Goal: Information Seeking & Learning: Learn about a topic

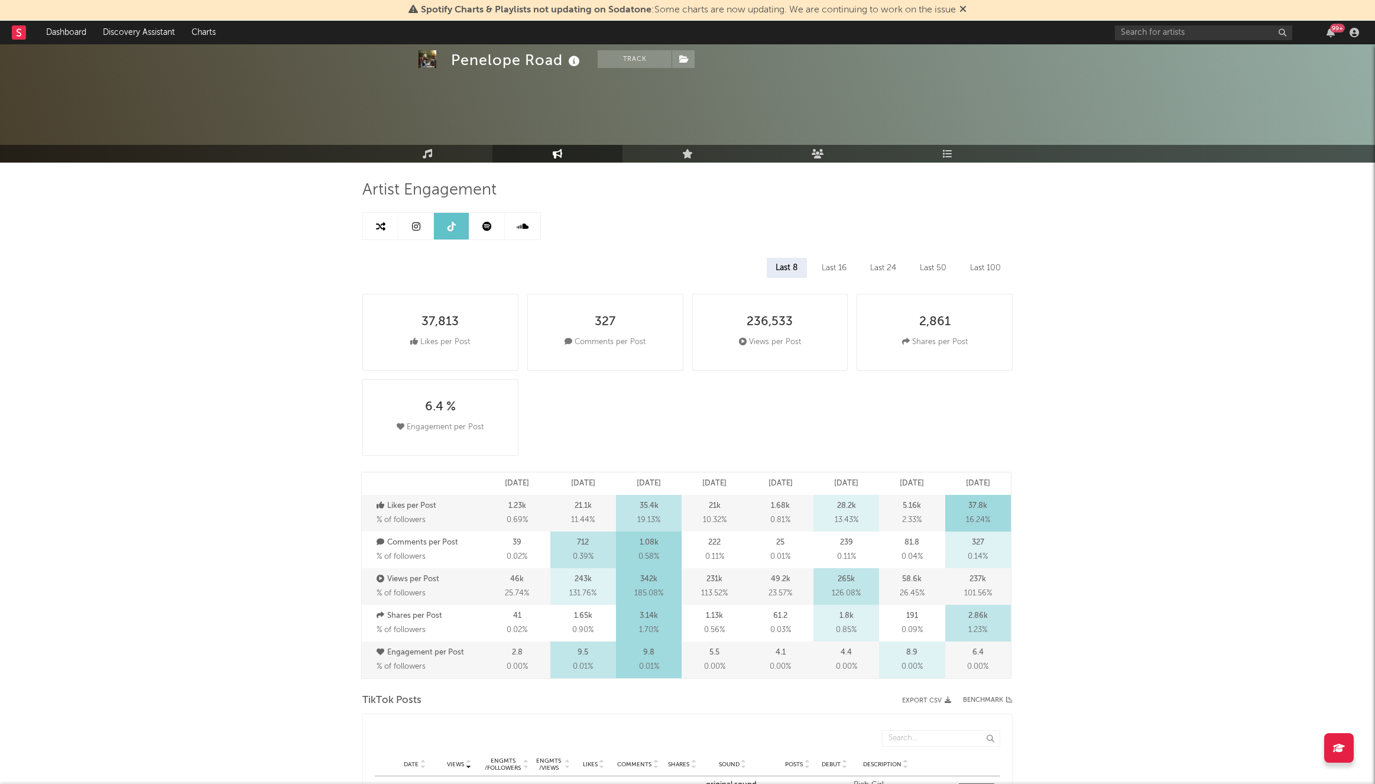
select select "1m"
select select "6m"
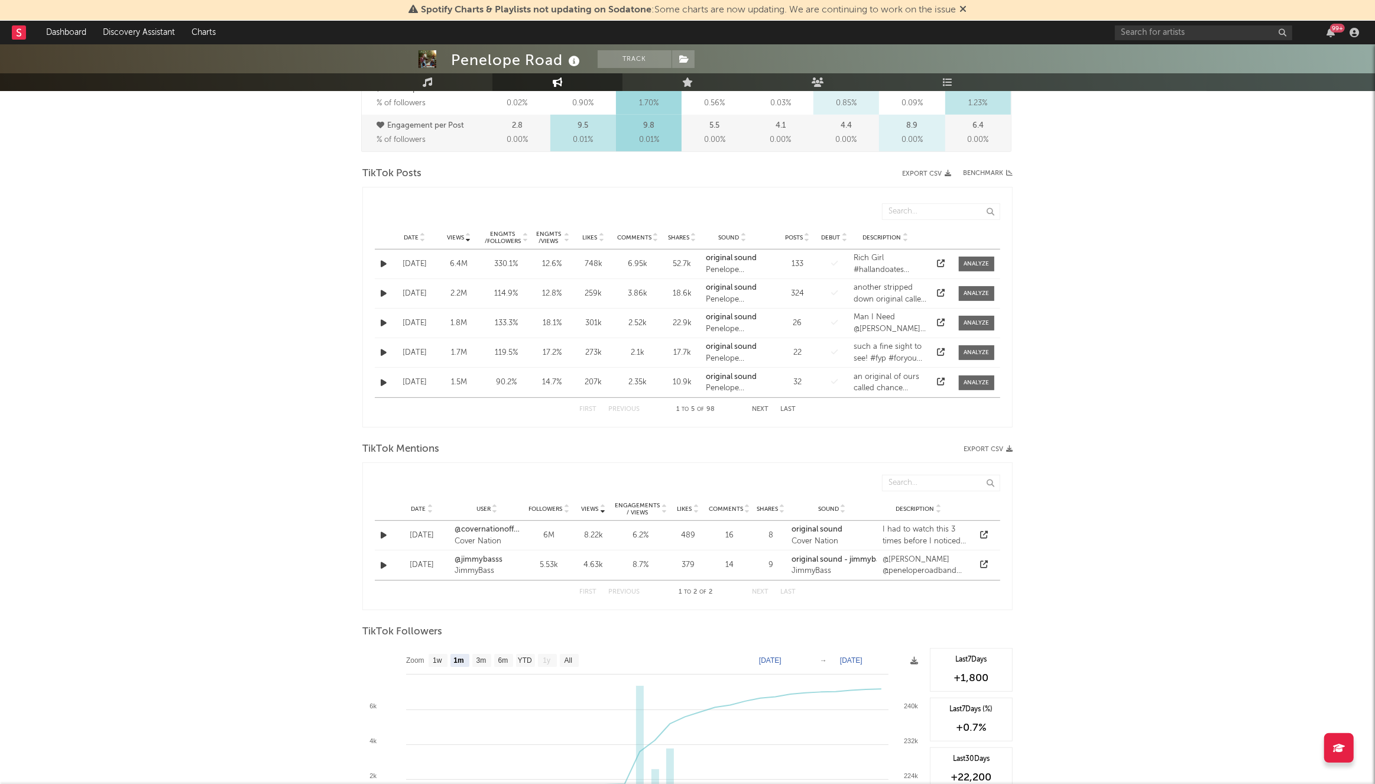
scroll to position [517, 0]
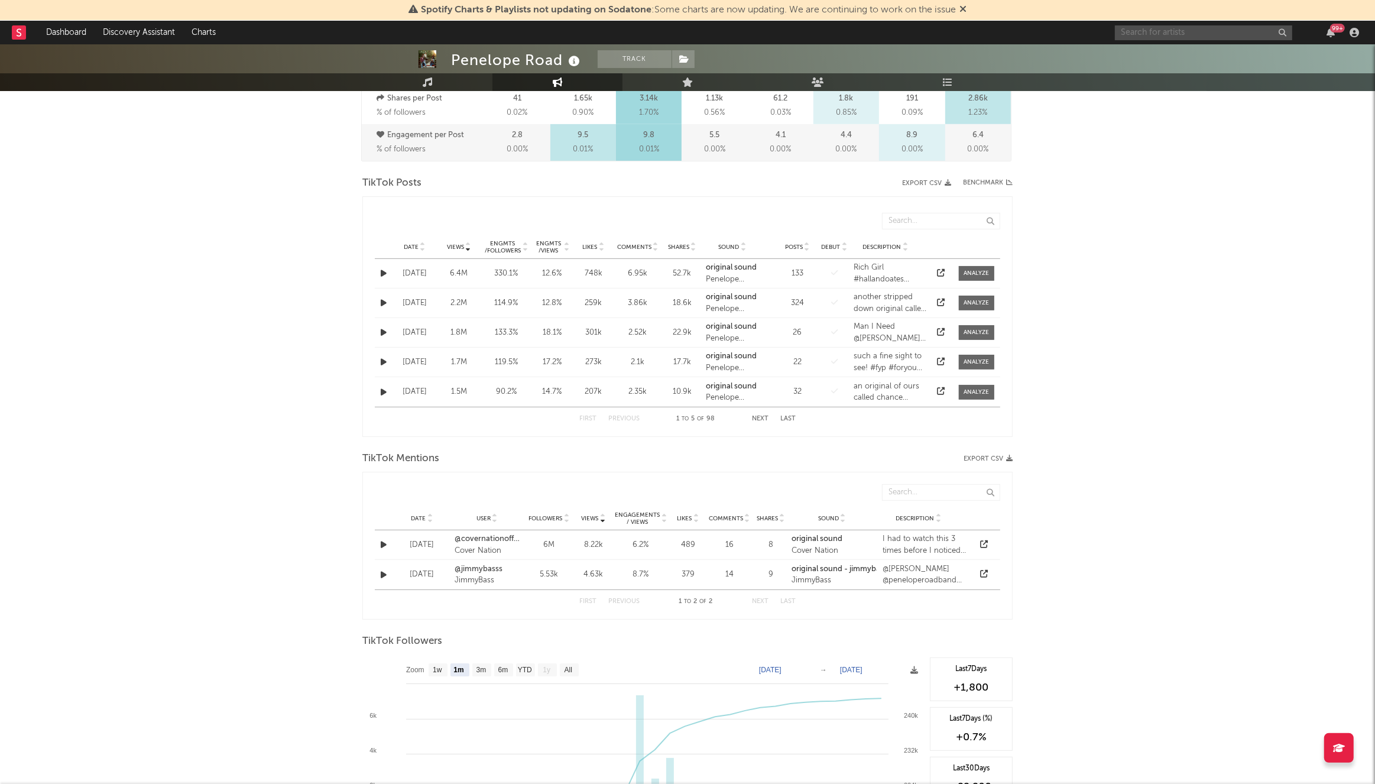
click at [1177, 34] on input "text" at bounding box center [1203, 32] width 177 height 15
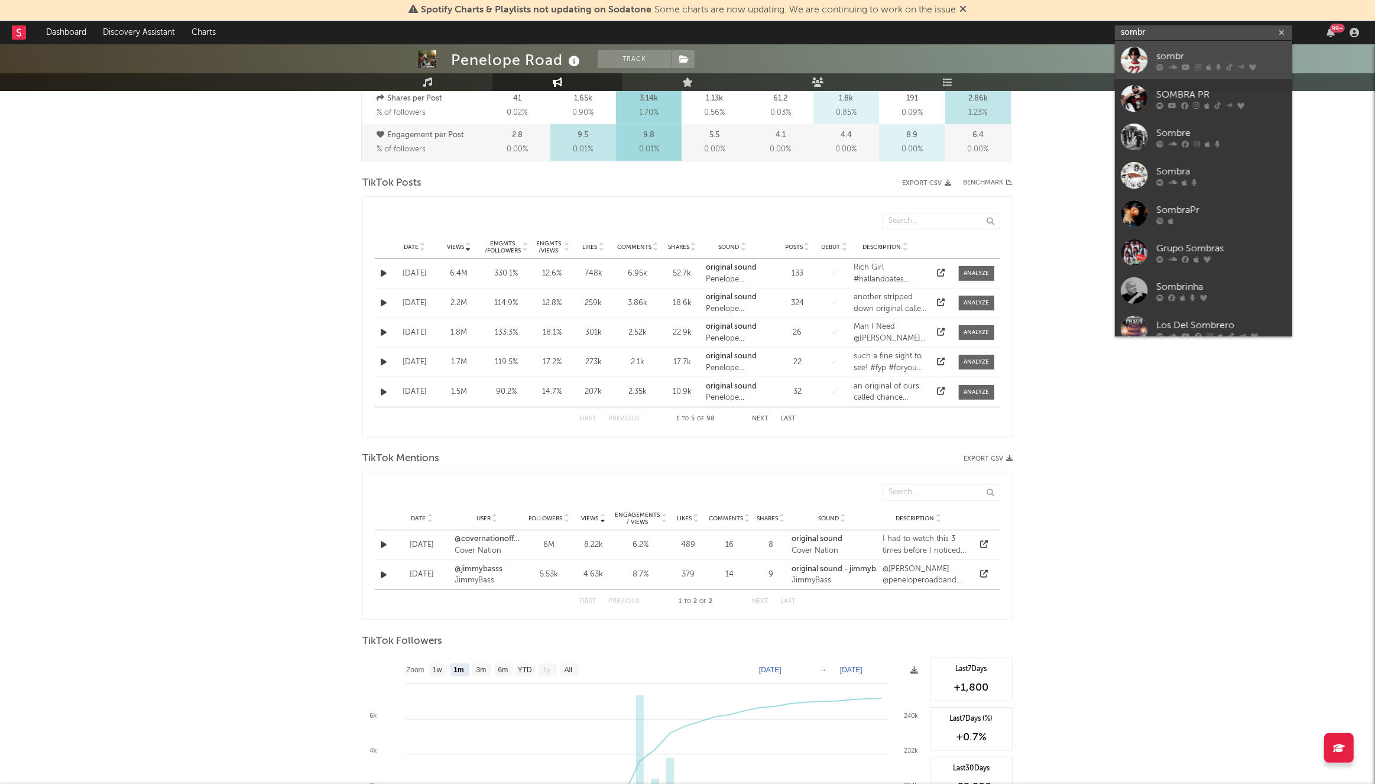
type input "sombr"
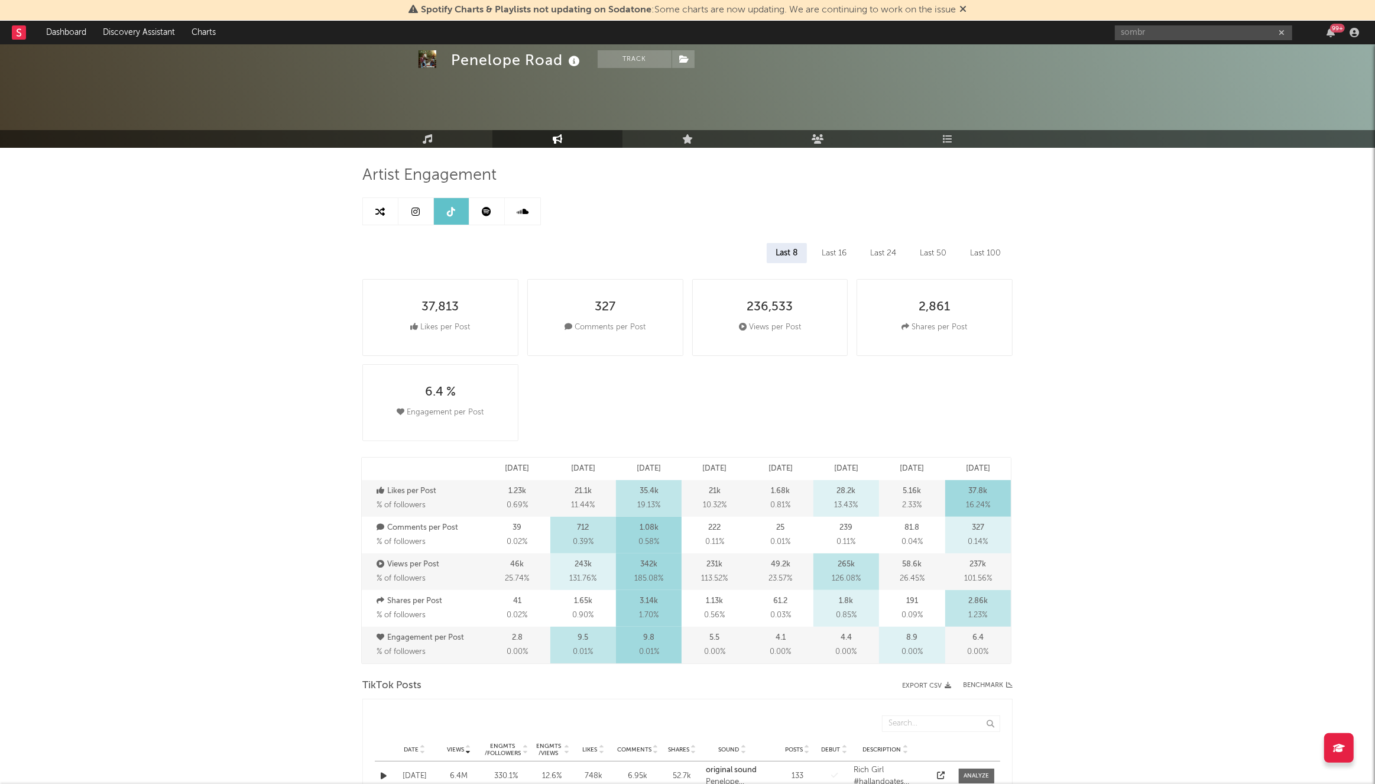
scroll to position [0, 0]
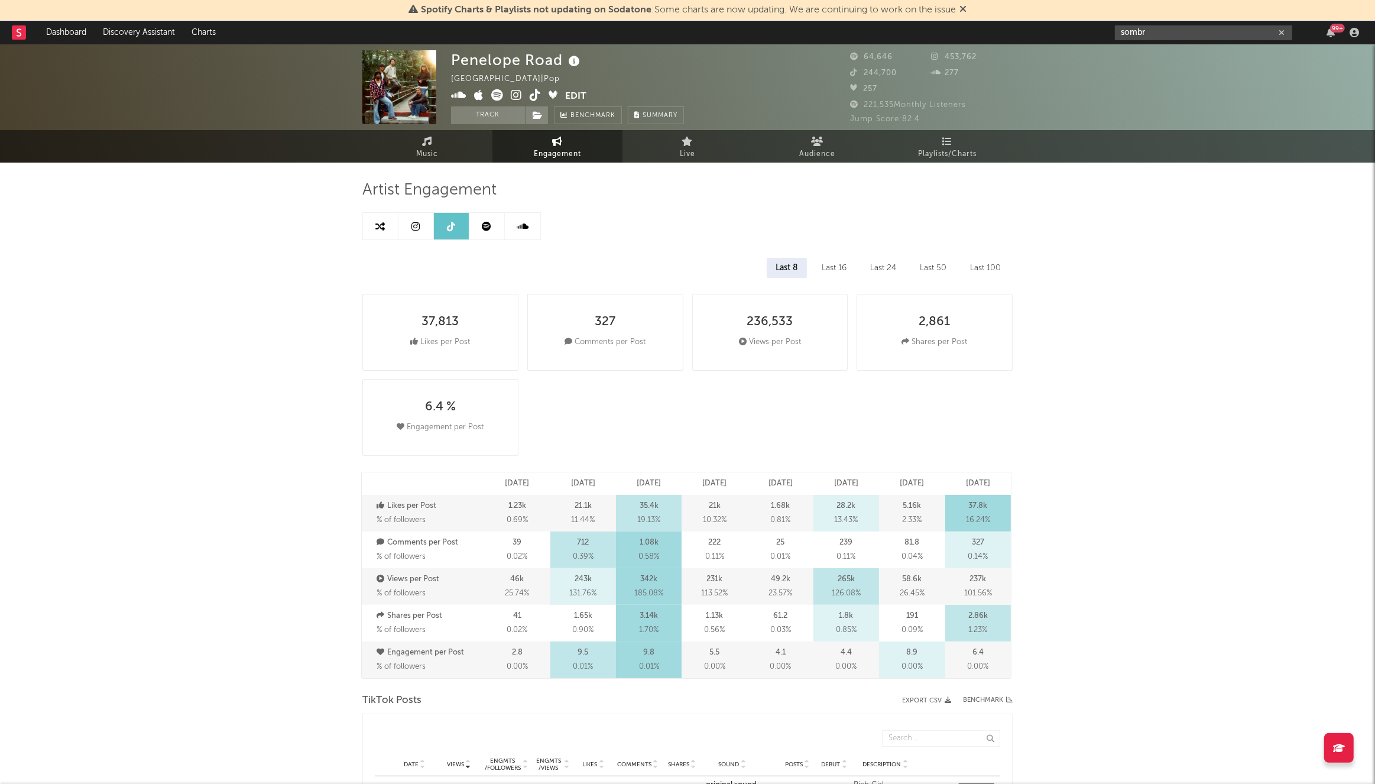
click at [1153, 36] on input "sombr" at bounding box center [1203, 32] width 177 height 15
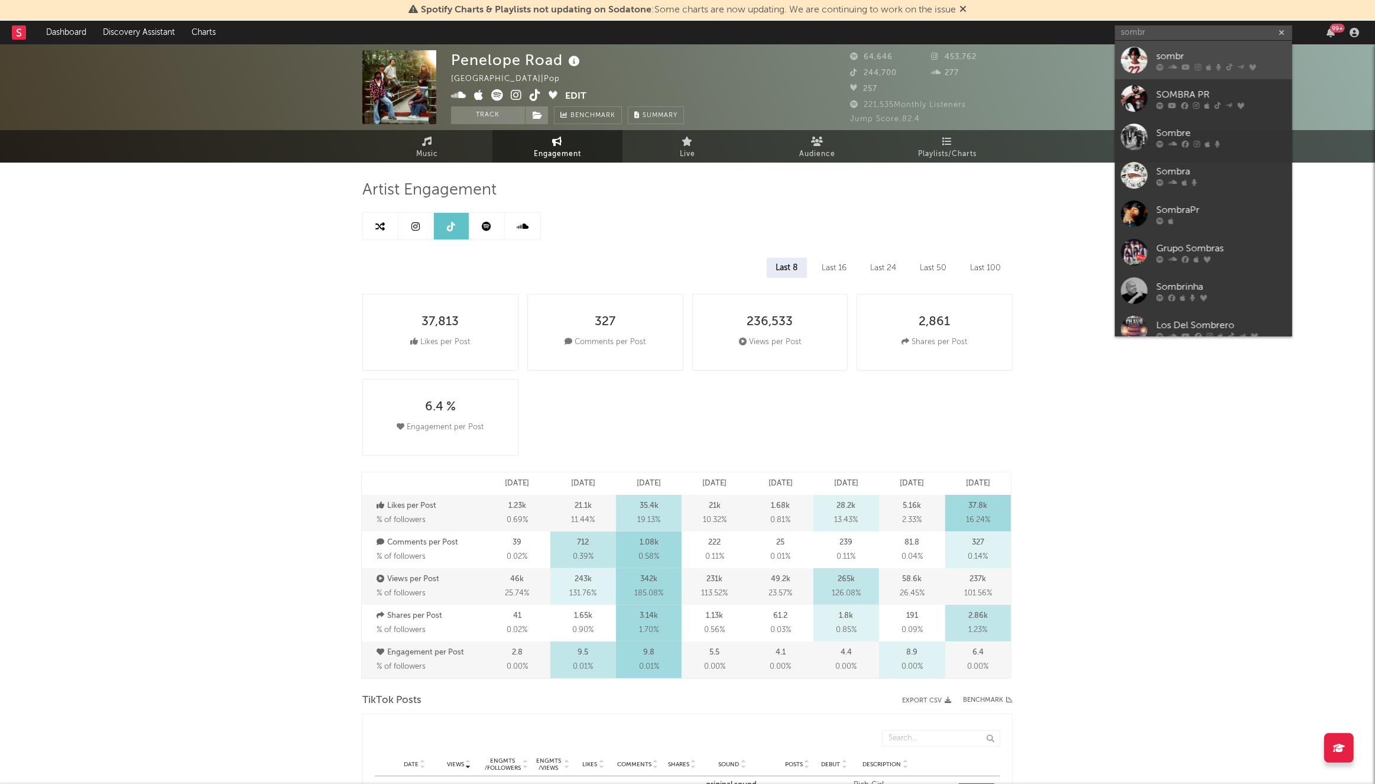
click at [1157, 54] on div "sombr" at bounding box center [1221, 56] width 130 height 14
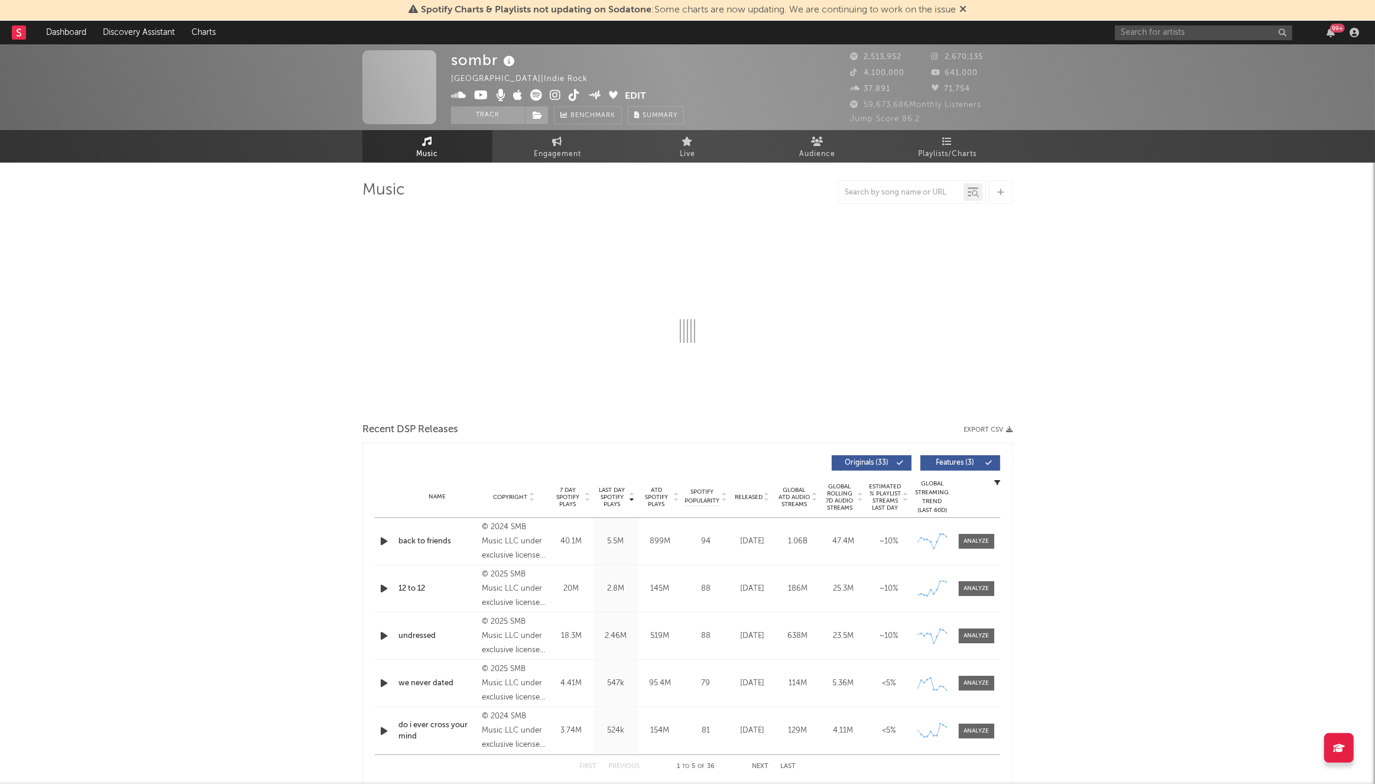
select select "6m"
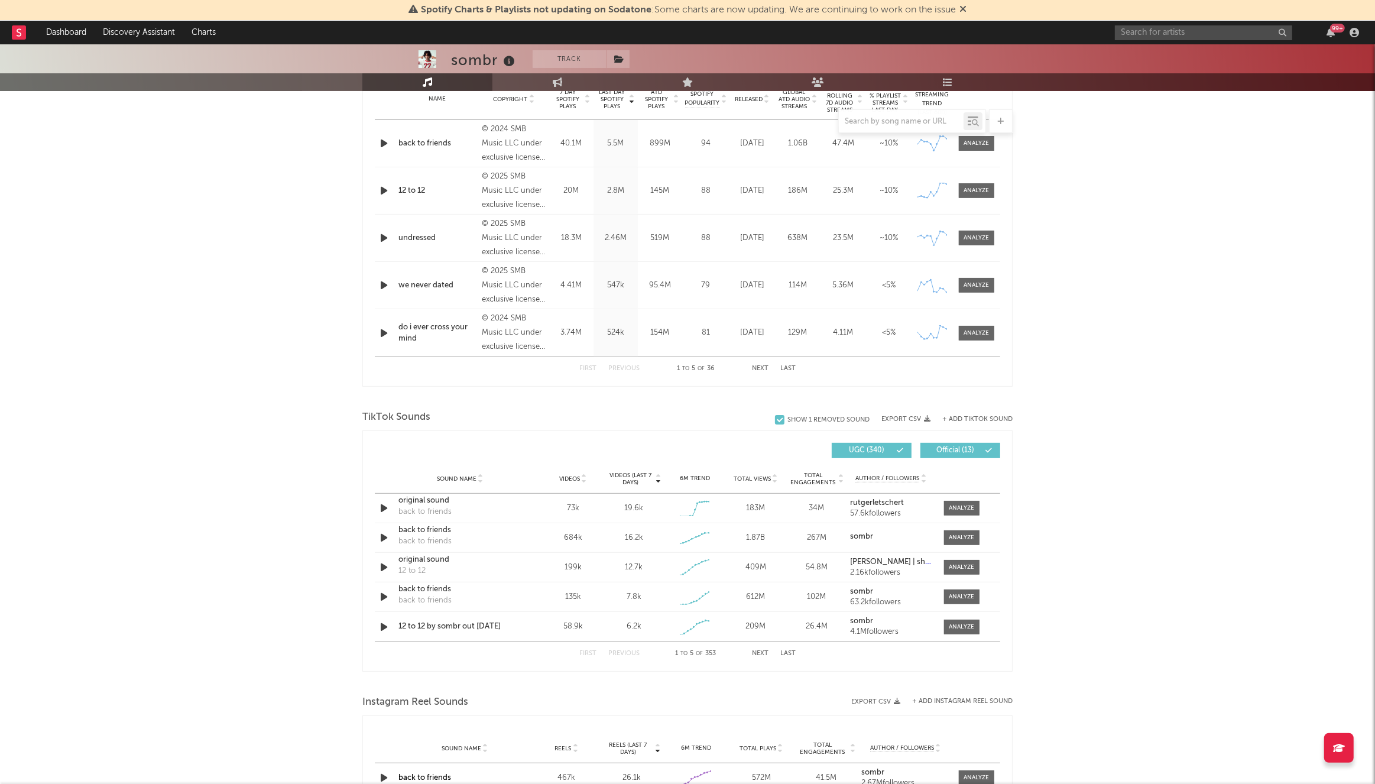
scroll to position [517, 0]
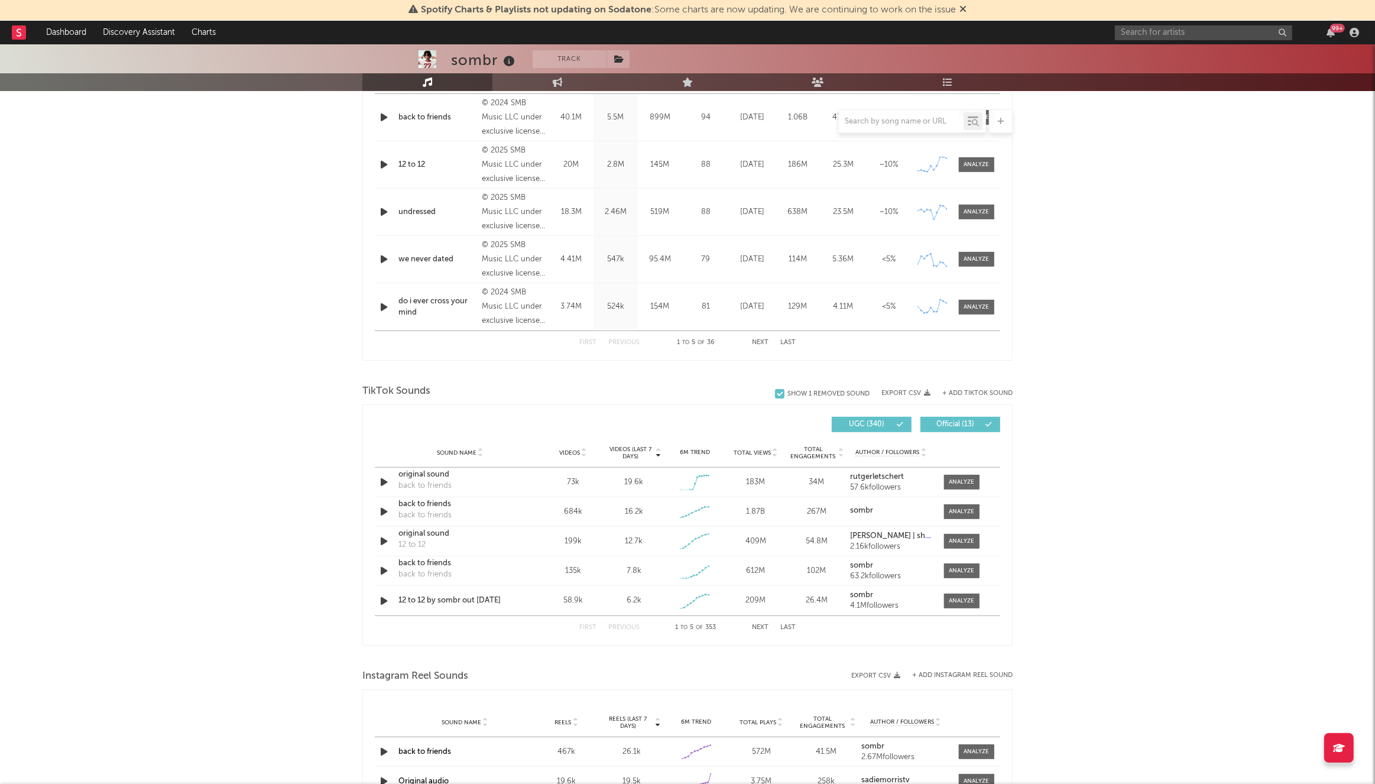
click at [765, 627] on button "Next" at bounding box center [760, 627] width 17 height 7
click at [619, 628] on button "Previous" at bounding box center [623, 627] width 31 height 7
